Goal: Transaction & Acquisition: Book appointment/travel/reservation

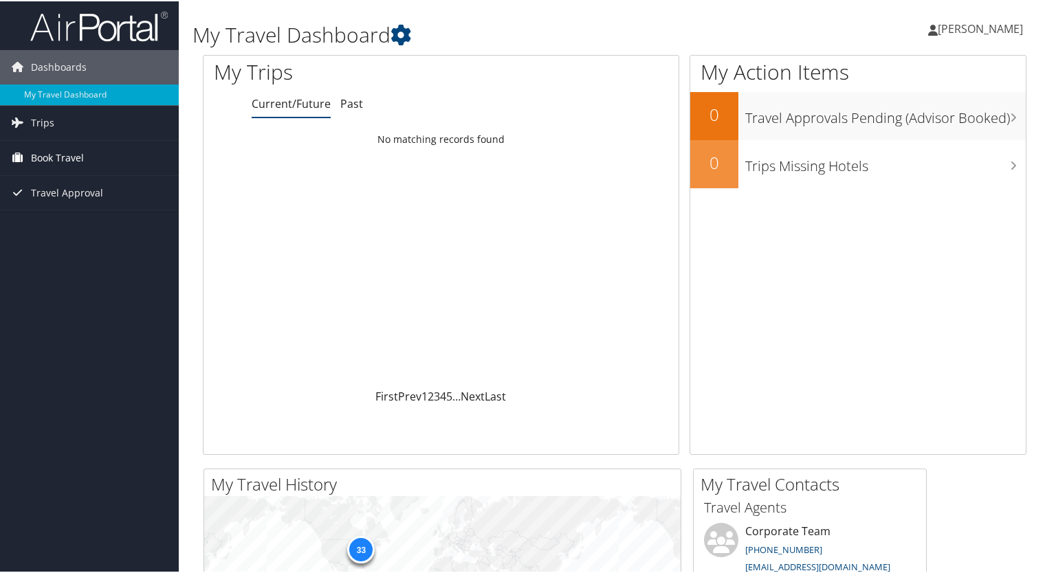
click at [49, 152] on span "Book Travel" at bounding box center [57, 157] width 53 height 34
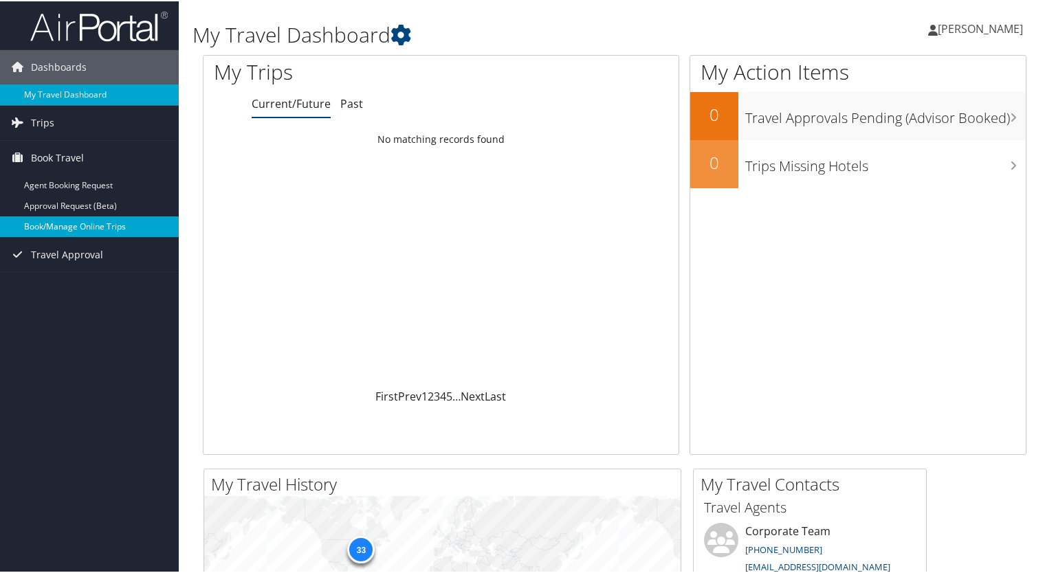
click at [87, 223] on link "Book/Manage Online Trips" at bounding box center [89, 225] width 179 height 21
click at [70, 228] on link "Book/Manage Online Trips" at bounding box center [89, 225] width 179 height 21
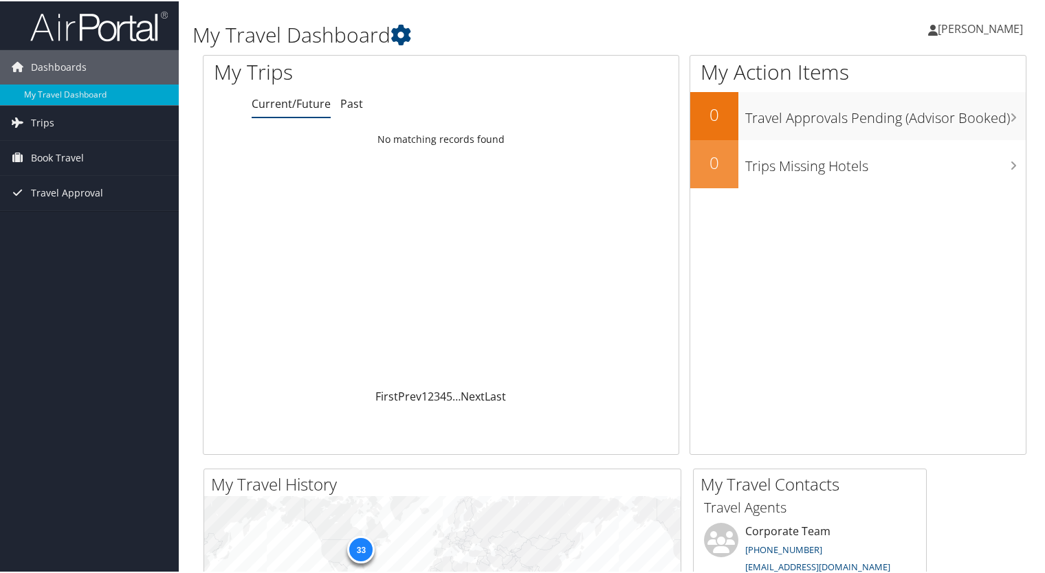
click at [954, 27] on span "[PERSON_NAME]" at bounding box center [980, 27] width 85 height 15
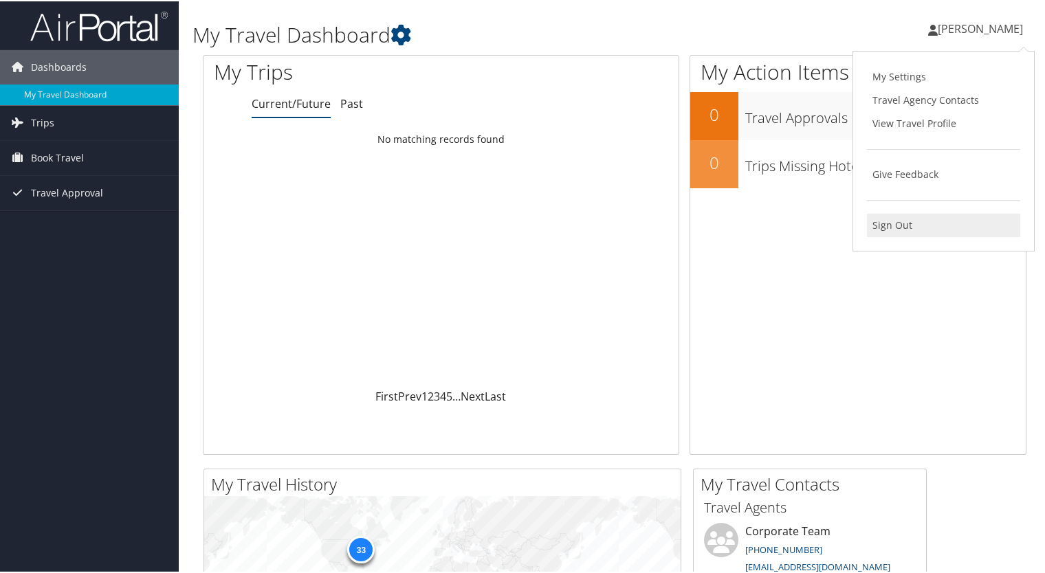
click at [898, 225] on link "Sign Out" at bounding box center [943, 223] width 153 height 23
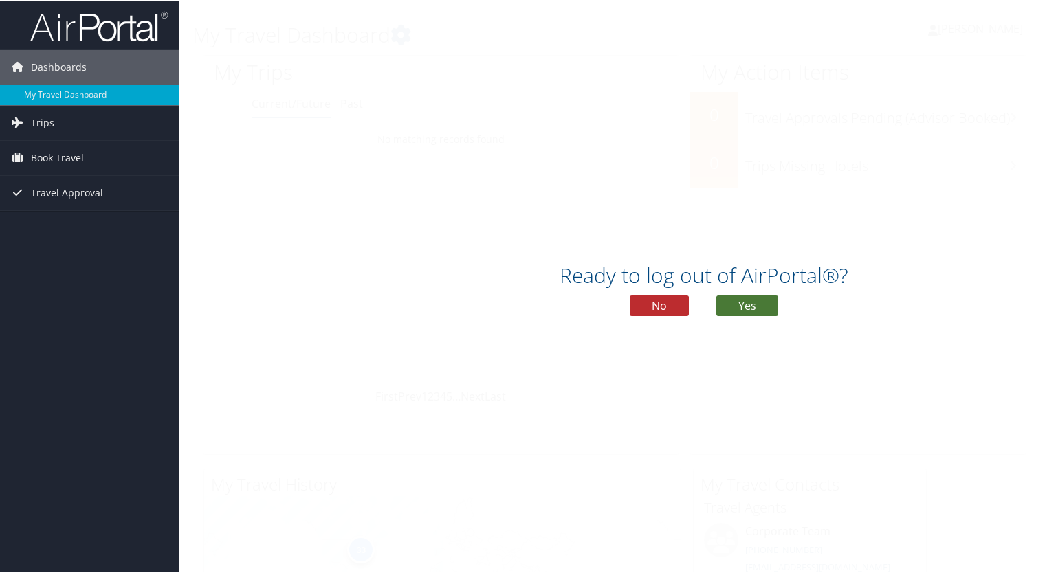
click at [729, 308] on button "Yes" at bounding box center [747, 304] width 62 height 21
